Goal: Task Accomplishment & Management: Manage account settings

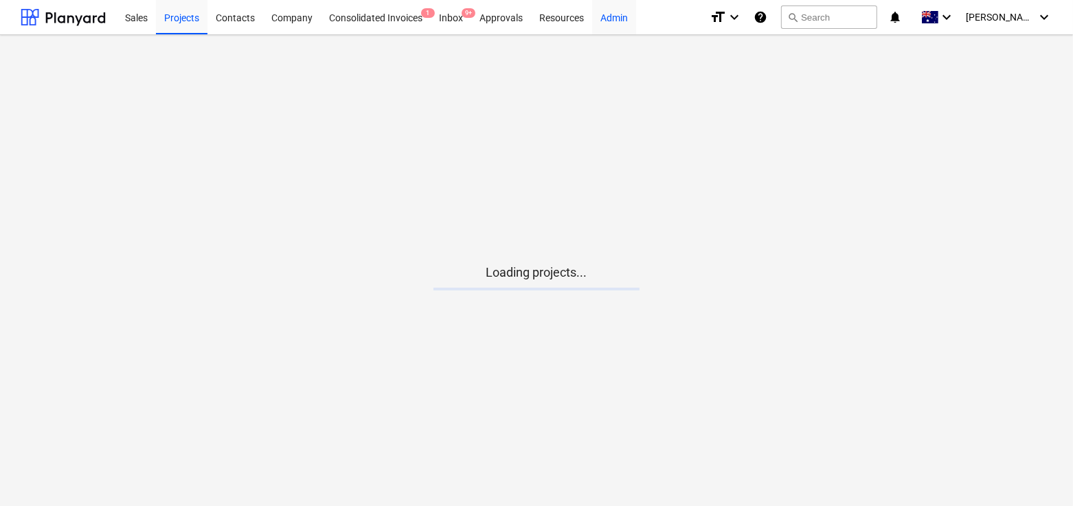
click at [622, 32] on div "Admin" at bounding box center [614, 16] width 44 height 35
click at [613, 7] on div "Admin" at bounding box center [614, 16] width 44 height 35
click at [1035, 14] on div "C. Edlund keyboard_arrow_down" at bounding box center [1009, 17] width 87 height 34
click at [996, 54] on div "Settings" at bounding box center [1011, 54] width 82 height 22
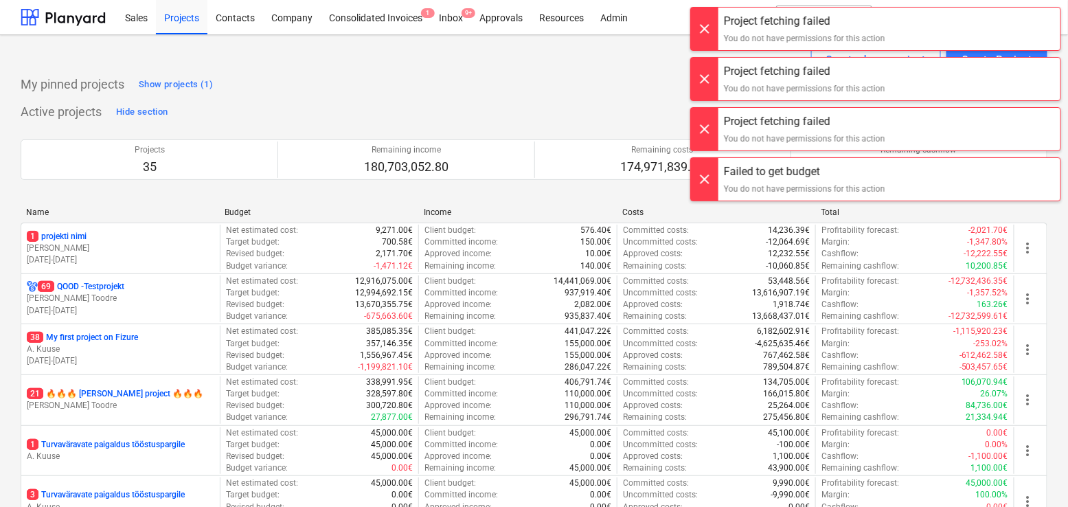
click at [712, 15] on div at bounding box center [704, 29] width 27 height 43
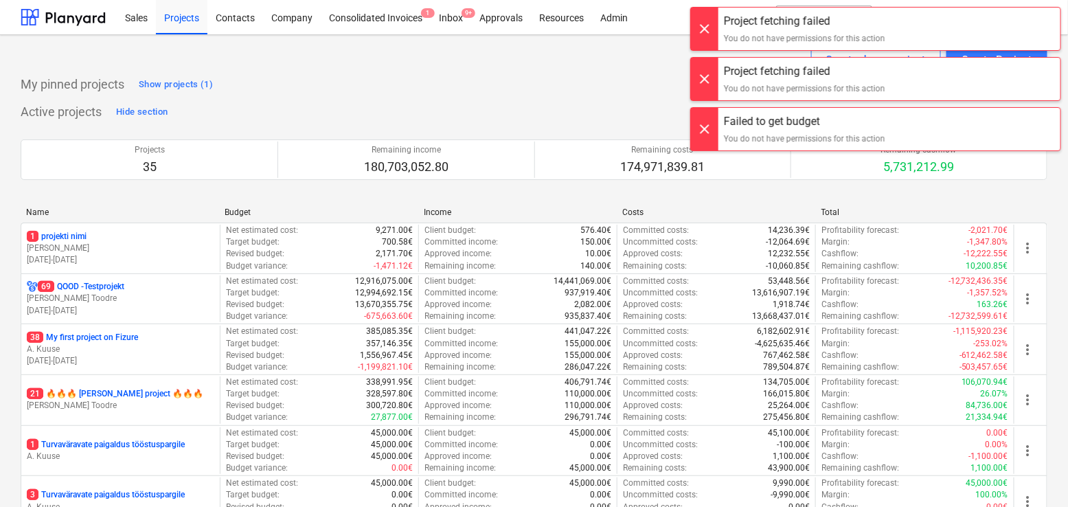
click at [711, 20] on div at bounding box center [704, 29] width 27 height 43
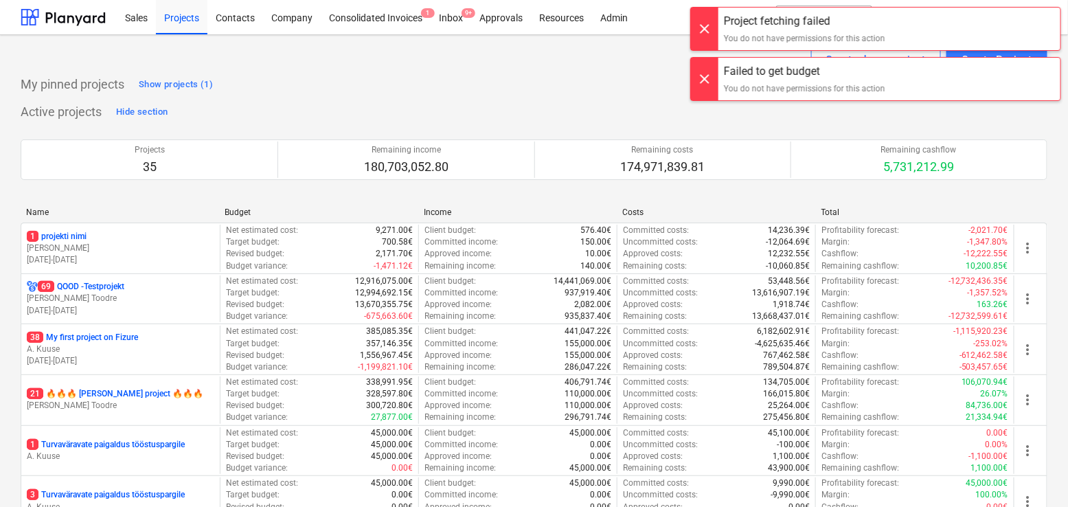
click at [711, 20] on div at bounding box center [704, 29] width 27 height 43
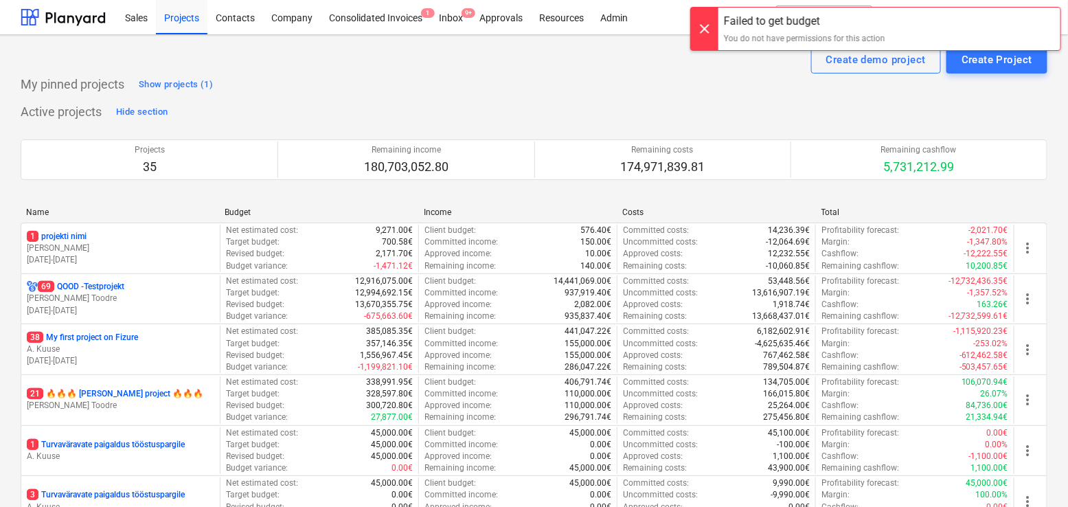
click at [711, 20] on div at bounding box center [704, 29] width 27 height 43
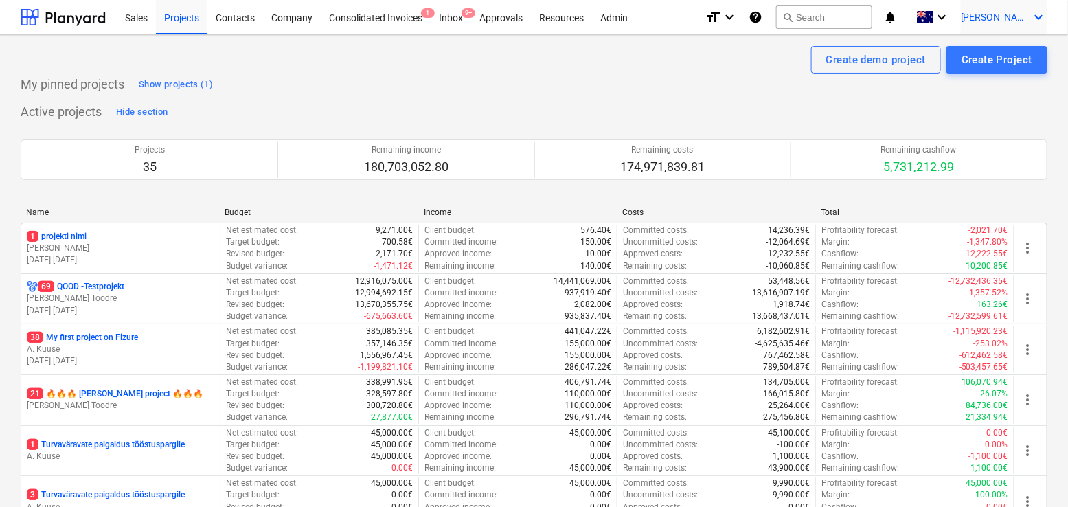
click at [1034, 12] on icon "keyboard_arrow_down" at bounding box center [1039, 17] width 16 height 16
click at [986, 84] on div "Log out" at bounding box center [1006, 76] width 82 height 22
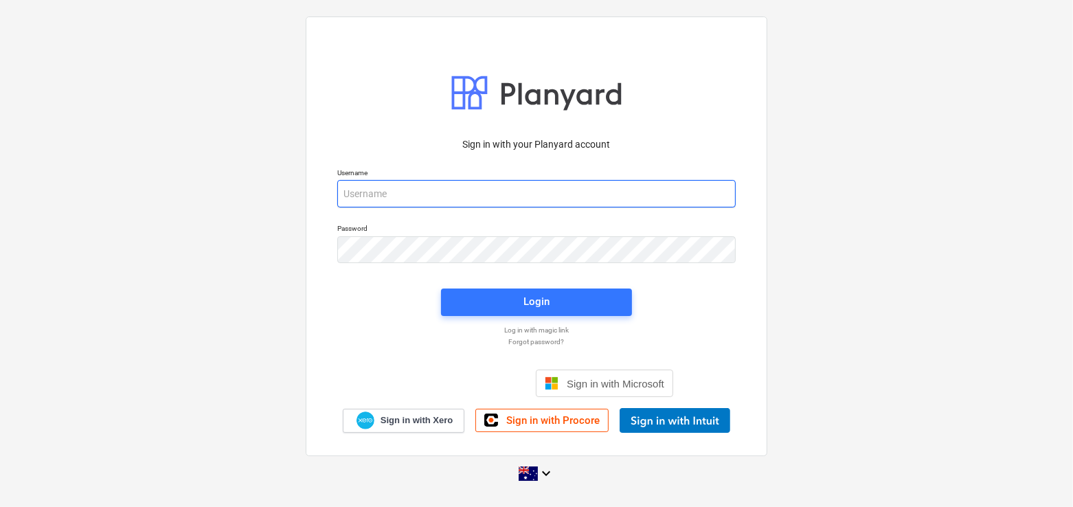
click at [496, 198] on input "email" at bounding box center [536, 193] width 398 height 27
type input "s"
type input "[PERSON_NAME][EMAIL_ADDRESS][DOMAIN_NAME]"
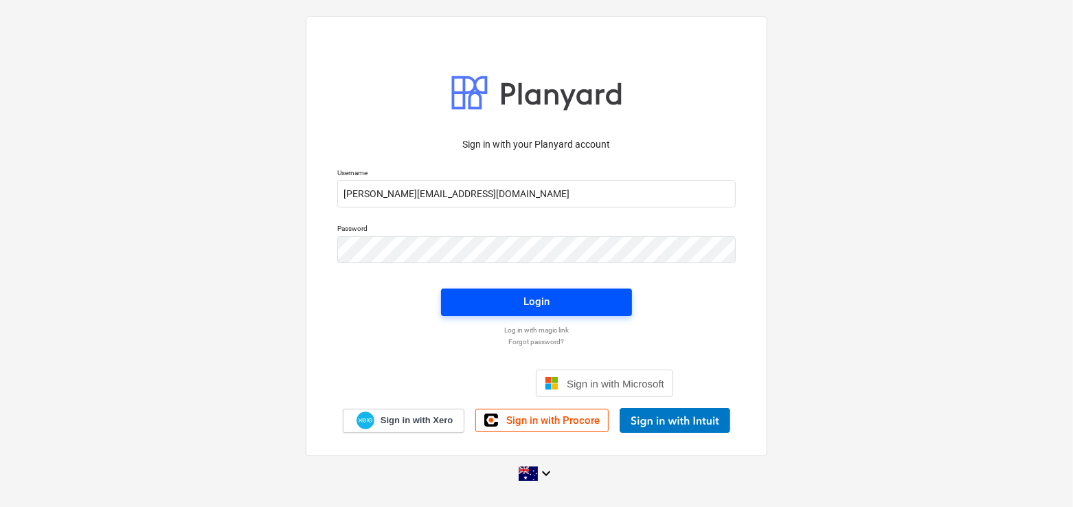
click at [475, 301] on span "Login" at bounding box center [536, 302] width 158 height 18
